Goal: Task Accomplishment & Management: Complete application form

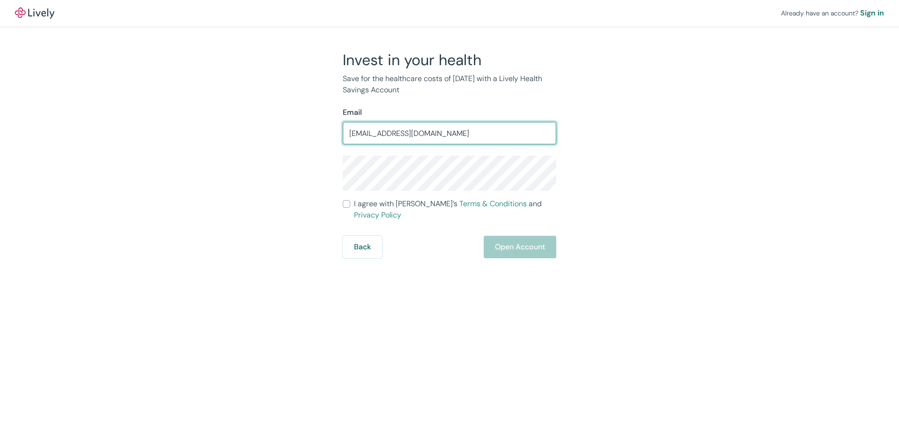
drag, startPoint x: 458, startPoint y: 130, endPoint x: 298, endPoint y: 127, distance: 159.7
click at [298, 128] on div "Invest in your health Save for the healthcare costs of [DATE] with a Lively Hea…" at bounding box center [444, 154] width 450 height 207
drag, startPoint x: 367, startPoint y: 134, endPoint x: 392, endPoint y: 140, distance: 26.0
click at [367, 134] on input "mariacontreras10@" at bounding box center [450, 133] width 214 height 19
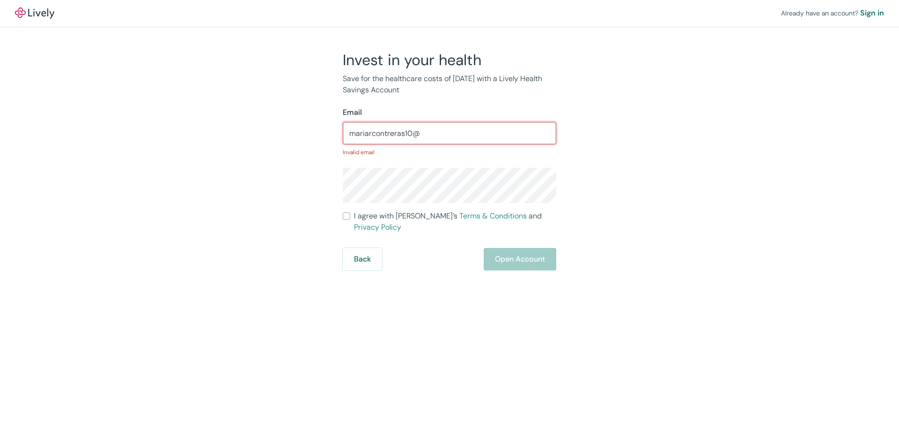
click at [424, 133] on input "mariarcontreras10@" at bounding box center [450, 133] width 214 height 19
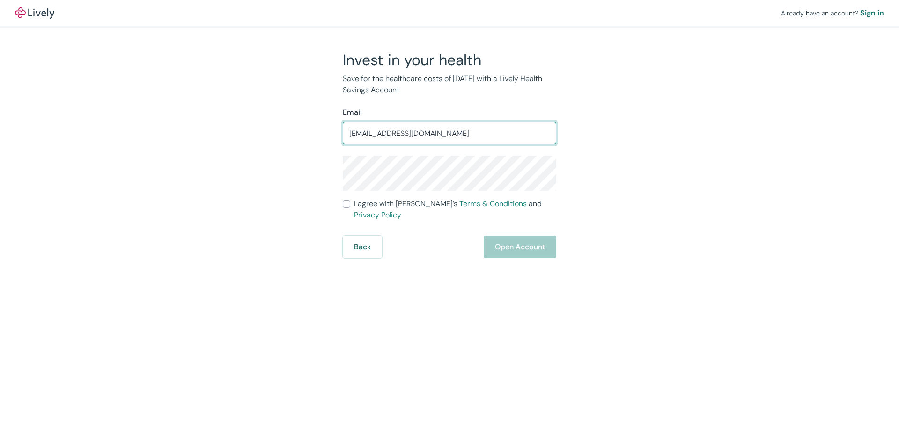
type input "[EMAIL_ADDRESS][DOMAIN_NAME]"
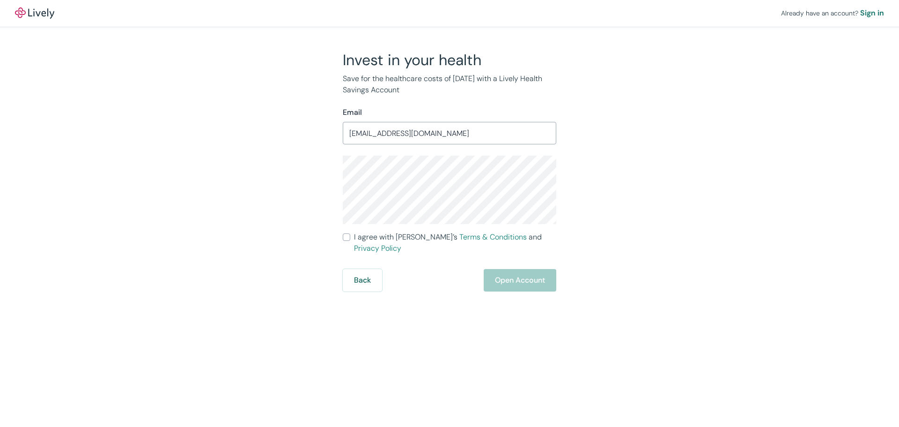
click at [346, 240] on input "I agree with Lively’s Terms & Conditions and Privacy Policy" at bounding box center [346, 236] width 7 height 7
checkbox input "true"
click at [518, 269] on button "Open Account" at bounding box center [520, 280] width 73 height 22
